Goal: Task Accomplishment & Management: Use online tool/utility

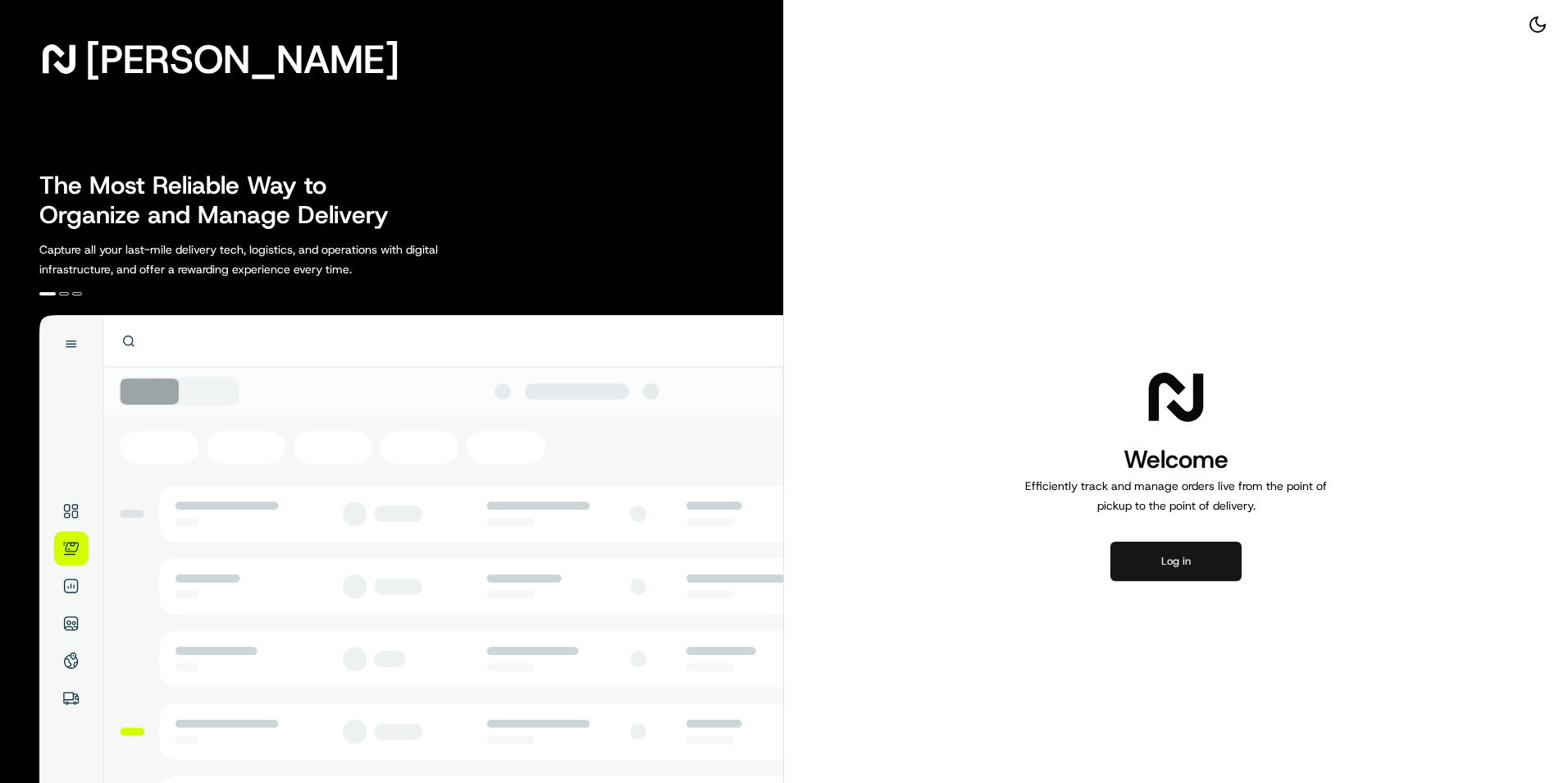
click at [1117, 555] on button "Log in" at bounding box center [1176, 561] width 131 height 39
